Goal: Check status: Check status

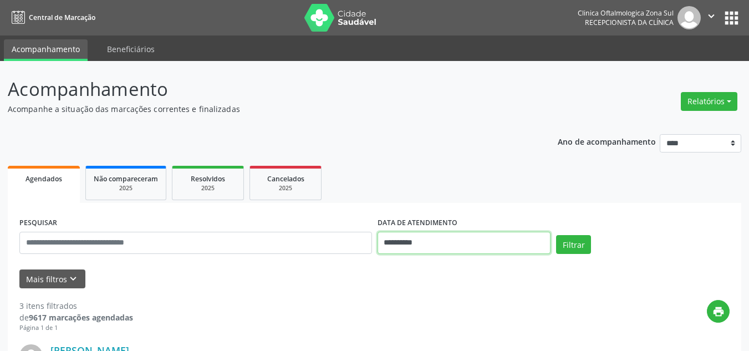
click at [425, 248] on input "**********" at bounding box center [463, 243] width 173 height 22
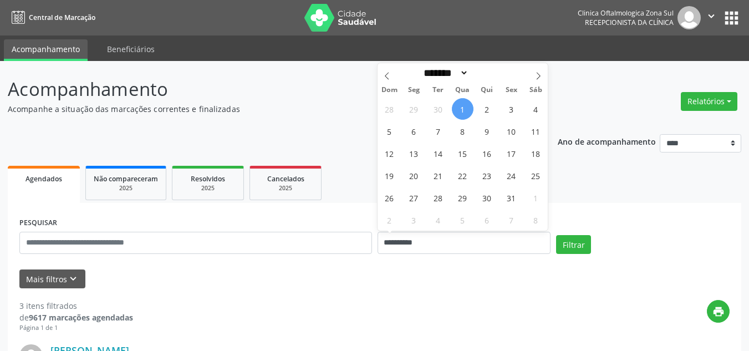
click at [464, 111] on span "1" at bounding box center [463, 109] width 22 height 22
type input "**********"
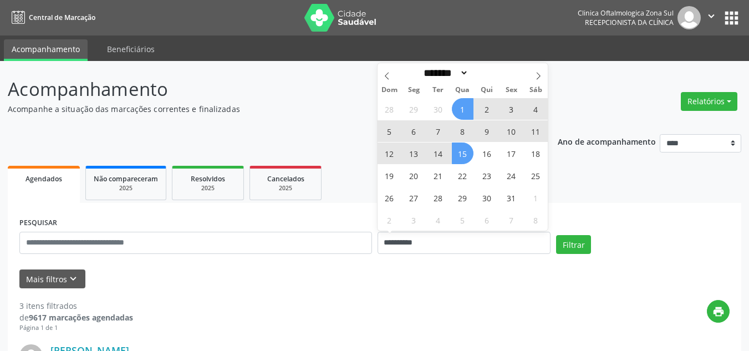
click at [466, 153] on span "15" at bounding box center [463, 153] width 22 height 22
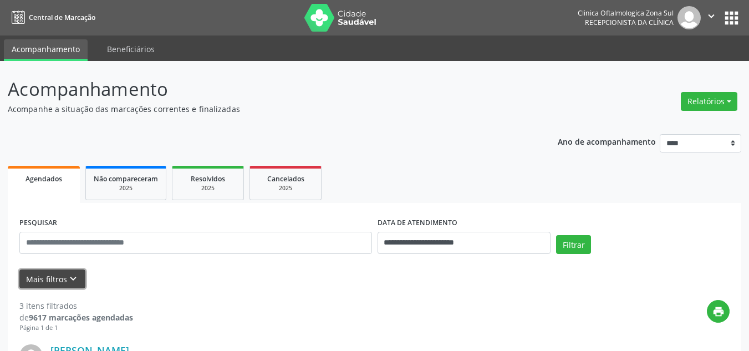
click at [67, 277] on icon "keyboard_arrow_down" at bounding box center [73, 279] width 12 height 12
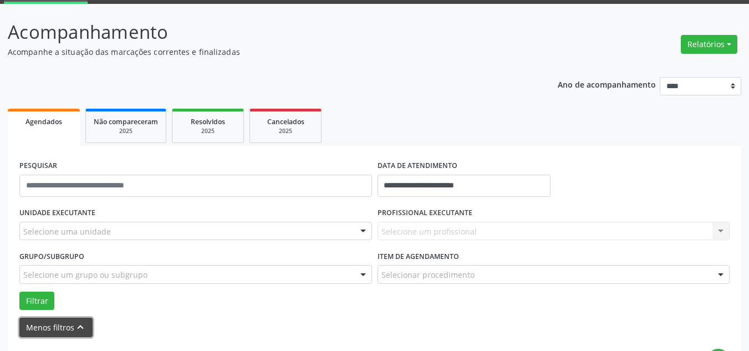
scroll to position [111, 0]
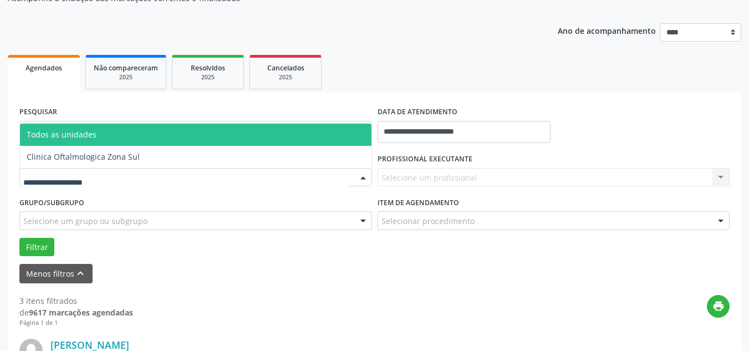
click at [72, 184] on div at bounding box center [195, 177] width 352 height 19
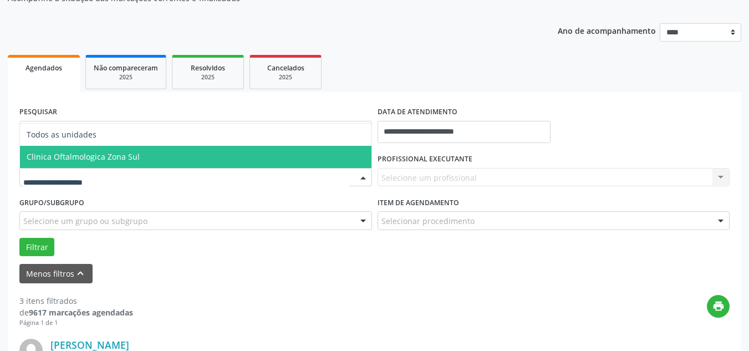
drag, startPoint x: 98, startPoint y: 154, endPoint x: 256, endPoint y: 169, distance: 158.7
click at [101, 154] on span "Clinica Oftalmologica Zona Sul" at bounding box center [83, 156] width 113 height 11
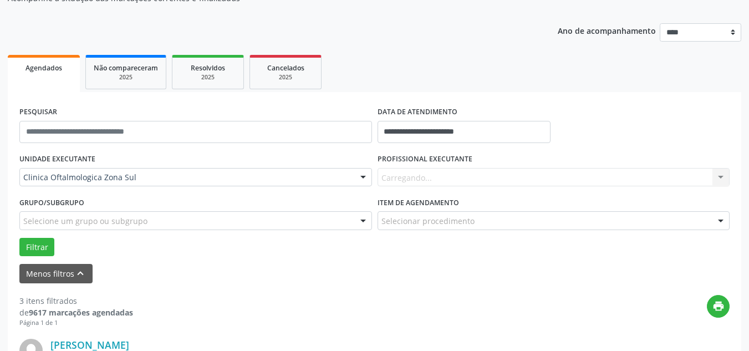
click at [457, 184] on div "Carregando..." at bounding box center [553, 177] width 352 height 19
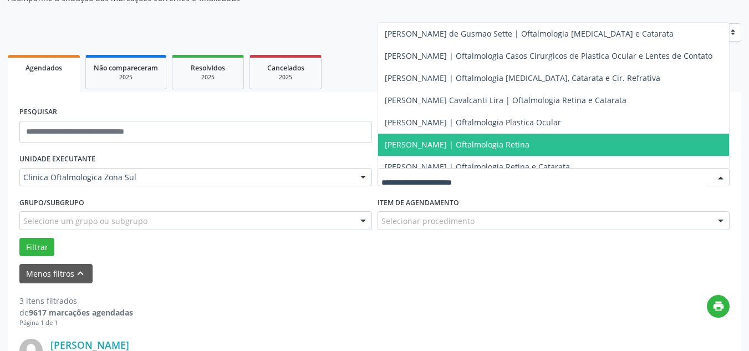
click at [397, 139] on span "[PERSON_NAME] | Oftalmologia Retina" at bounding box center [457, 144] width 145 height 11
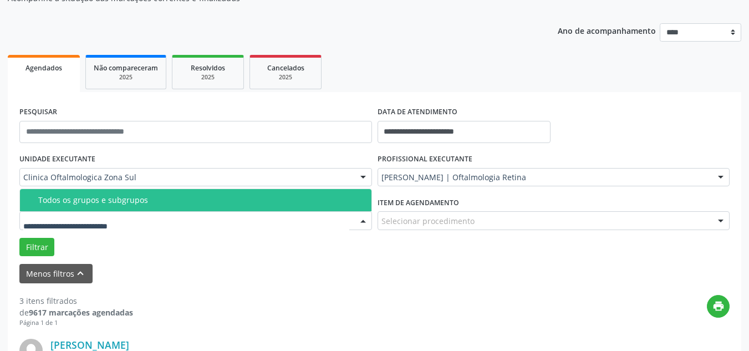
drag, startPoint x: 99, startPoint y: 201, endPoint x: 71, endPoint y: 214, distance: 30.2
click at [89, 204] on div "Todos os grupos e subgrupos" at bounding box center [201, 200] width 326 height 9
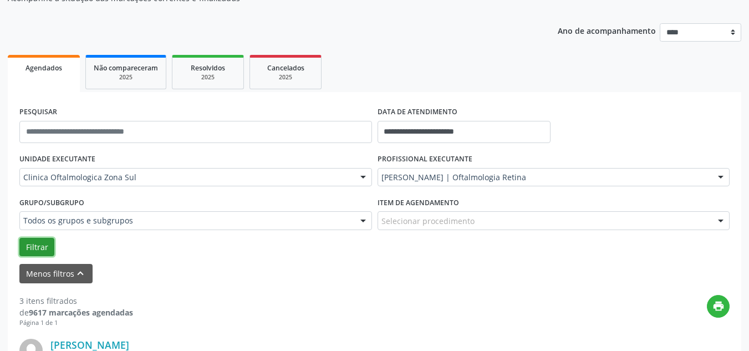
drag, startPoint x: 43, startPoint y: 247, endPoint x: 122, endPoint y: 240, distance: 79.0
click at [46, 246] on button "Filtrar" at bounding box center [36, 247] width 35 height 19
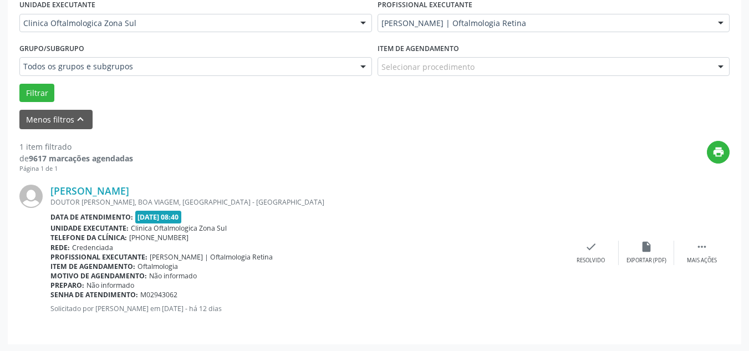
scroll to position [266, 0]
